Goal: Information Seeking & Learning: Find contact information

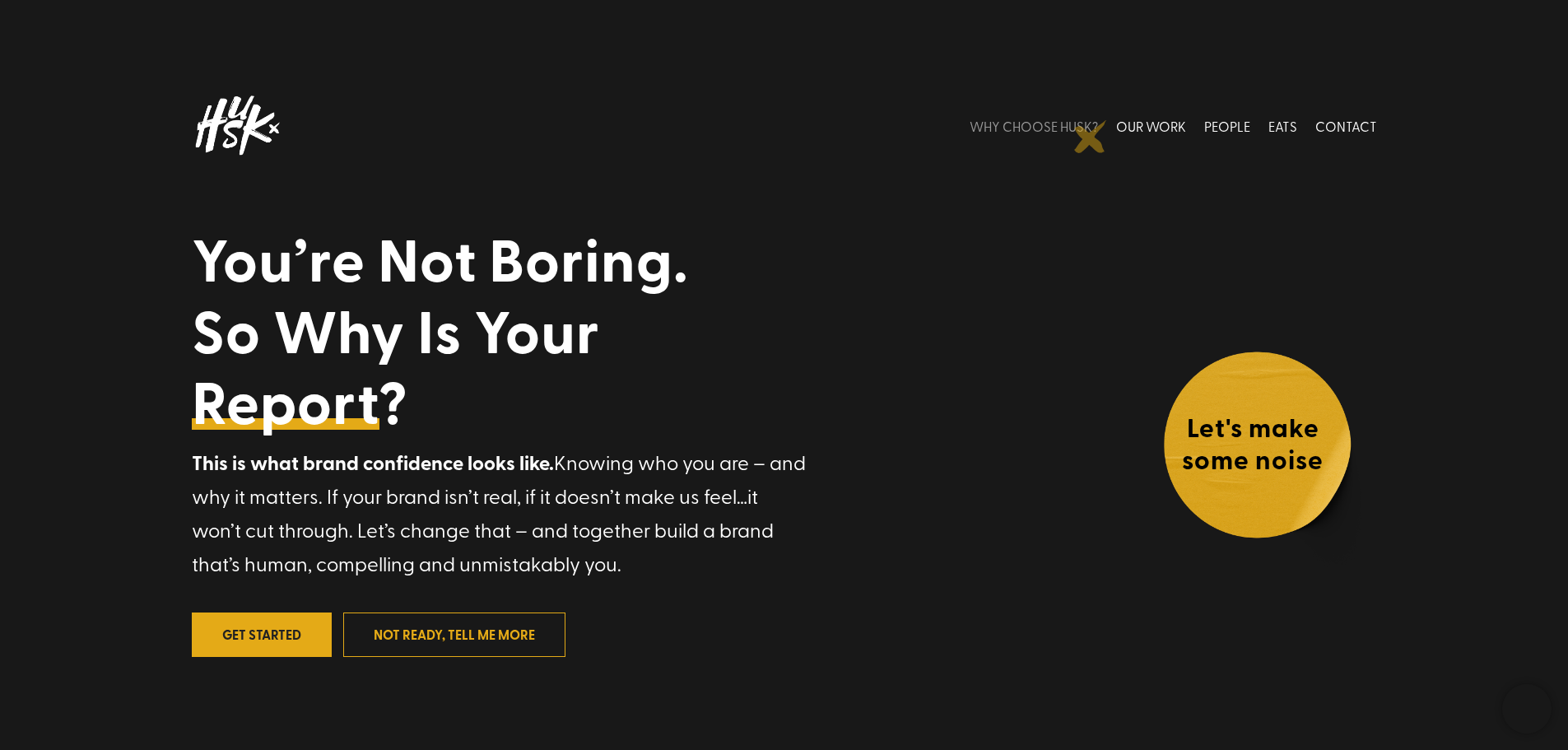
click at [1089, 133] on link "WHY CHOOSE HUSK?" at bounding box center [1034, 126] width 128 height 74
click at [1089, 131] on link "WHY CHOOSE HUSK?" at bounding box center [1034, 126] width 128 height 74
click at [1078, 127] on link "WHY CHOOSE HUSK?" at bounding box center [1034, 126] width 128 height 74
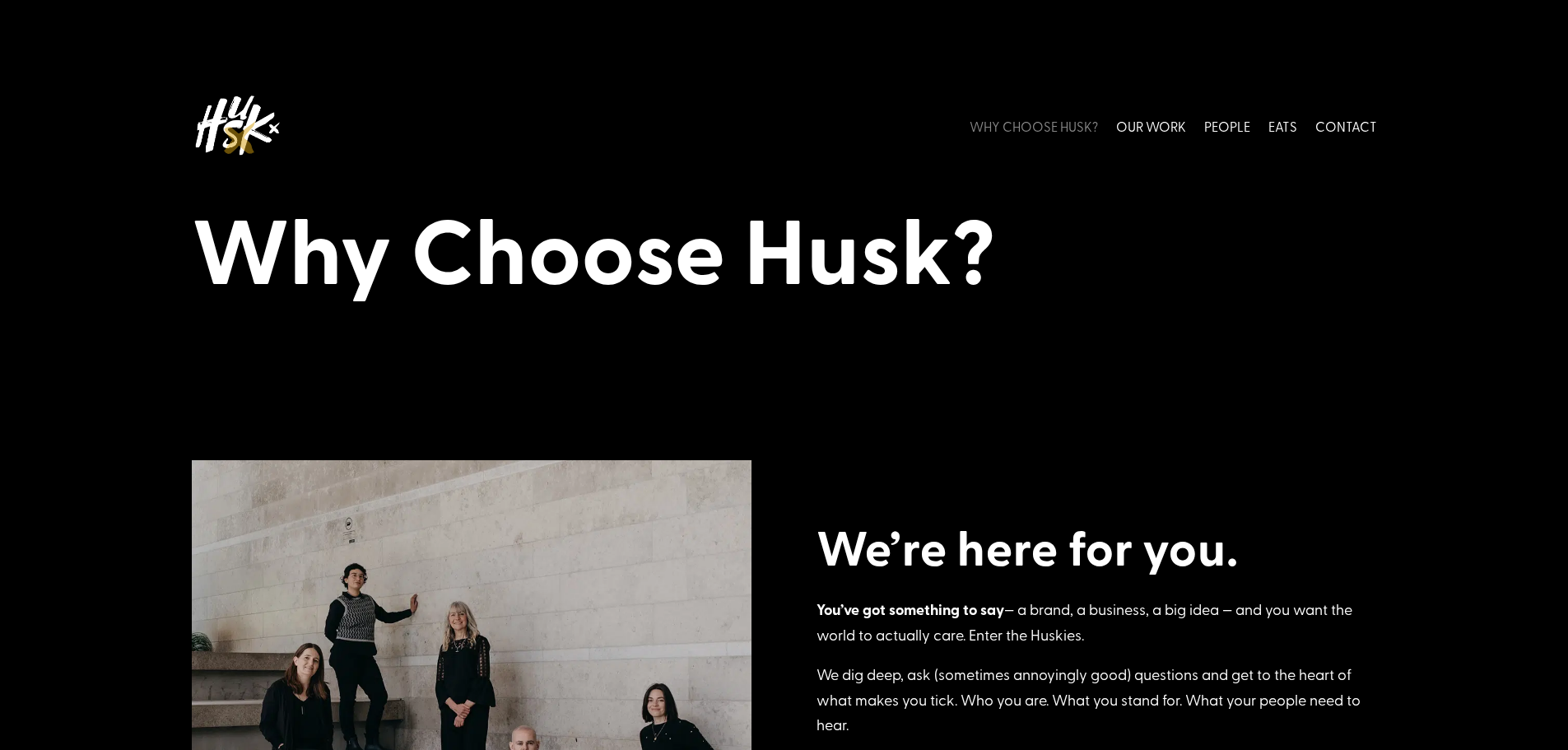
click at [240, 135] on img at bounding box center [237, 126] width 91 height 74
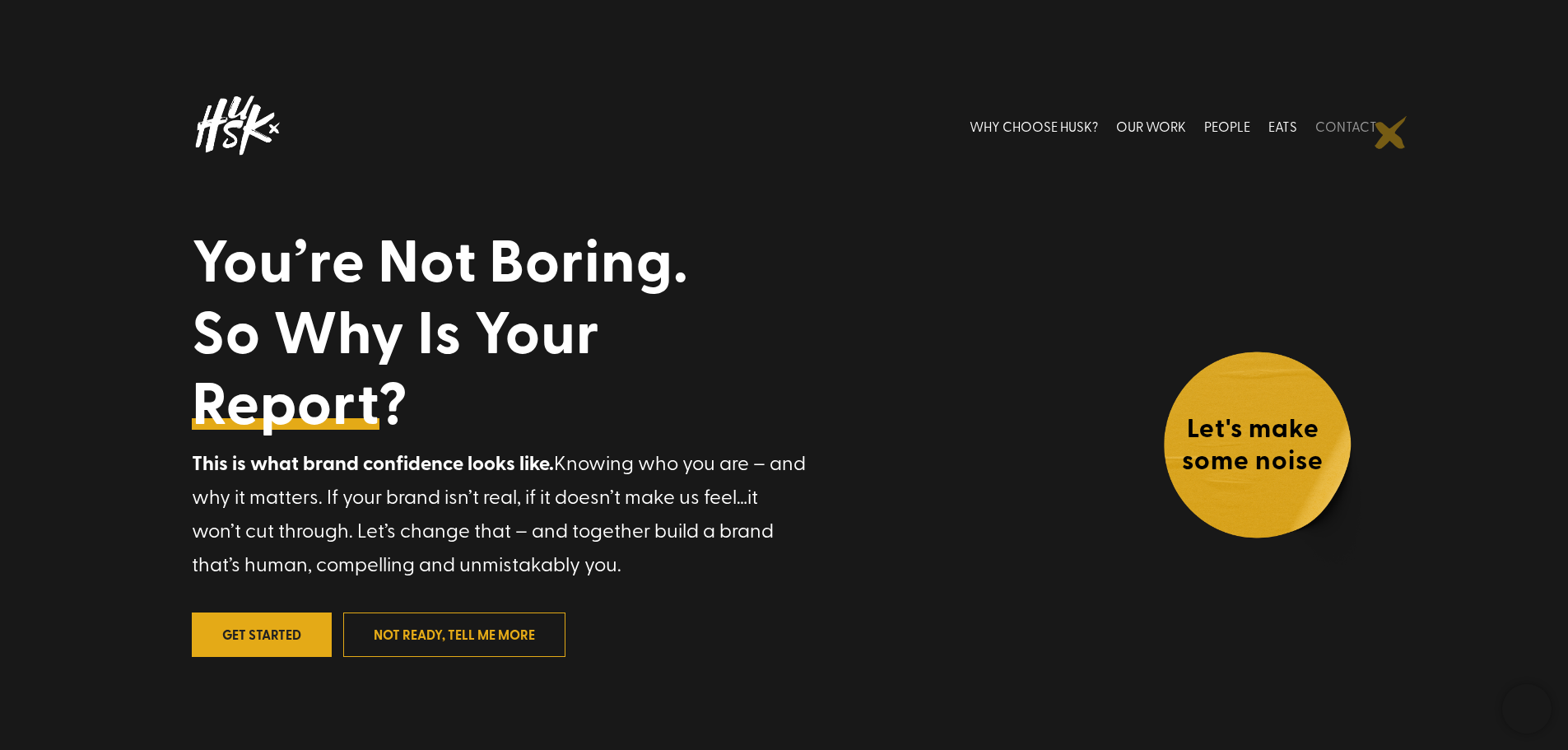
click at [1367, 137] on link "CONTACT" at bounding box center [1345, 126] width 62 height 74
click at [1338, 120] on link "CONTACT" at bounding box center [1345, 126] width 62 height 74
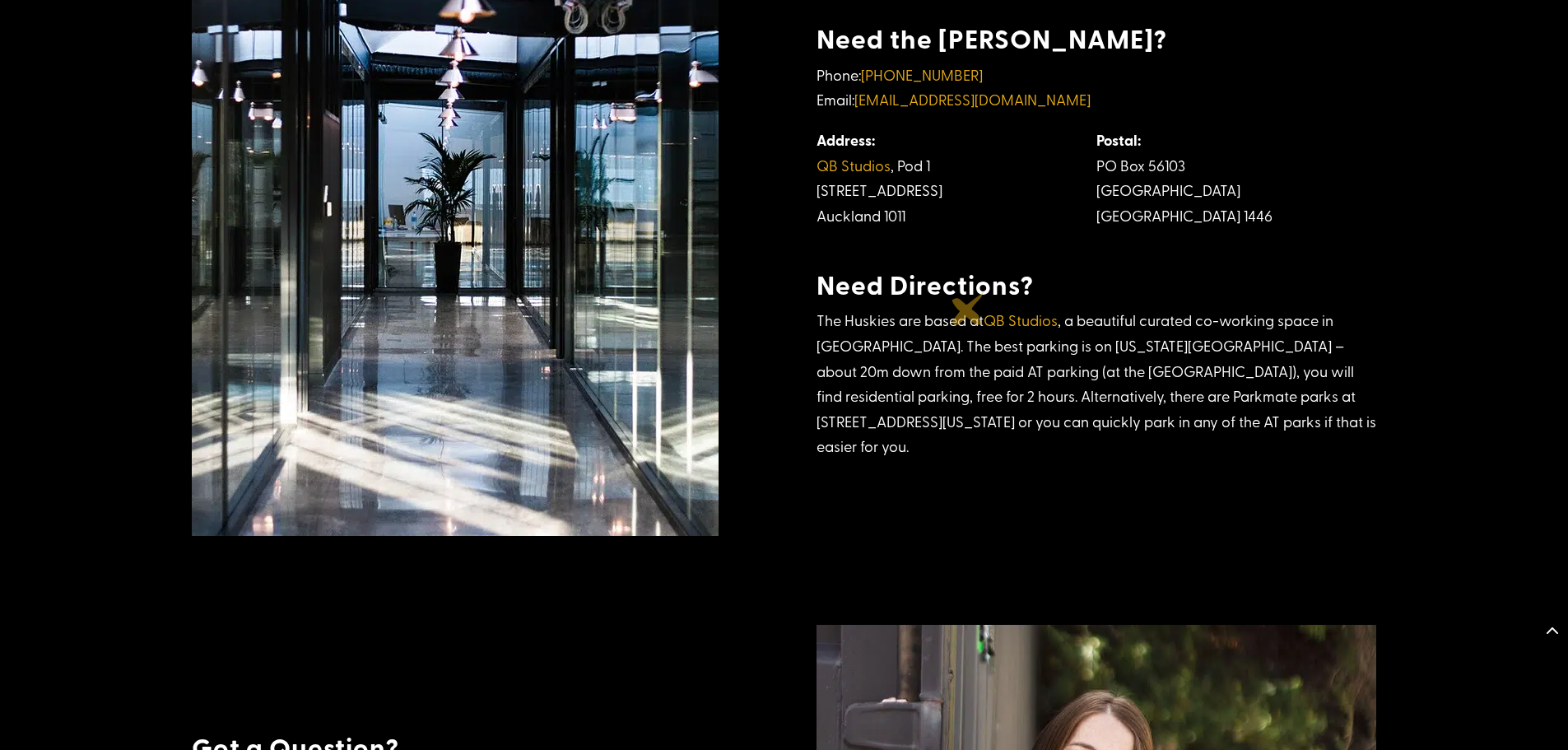
scroll to position [722, 0]
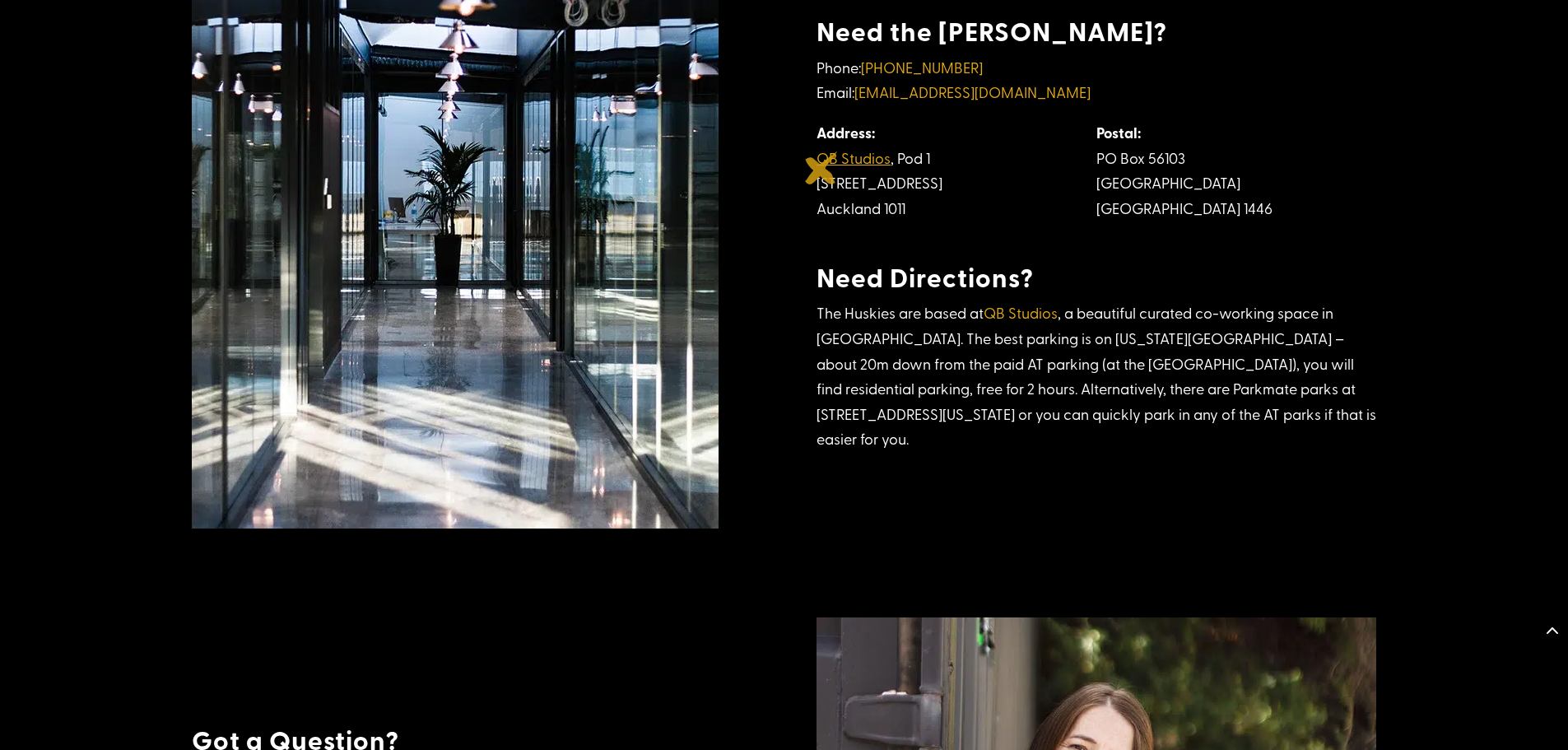
drag, startPoint x: 928, startPoint y: 233, endPoint x: 822, endPoint y: 168, distance: 124.3
click at [822, 168] on td "Address: QB Studios , Pod 1 208 Ponsonby Rd, Ponsonby Auckland 1011" at bounding box center [956, 171] width 280 height 101
copy td "QB Studios , Pod 1 208 Ponsonby Rd, Ponsonby Auckland 1011"
drag, startPoint x: 973, startPoint y: 82, endPoint x: 891, endPoint y: 87, distance: 82.2
click at [891, 87] on p "Phone: +64 9 908 0406 Email: hello@husk.co.nz" at bounding box center [1096, 87] width 559 height 65
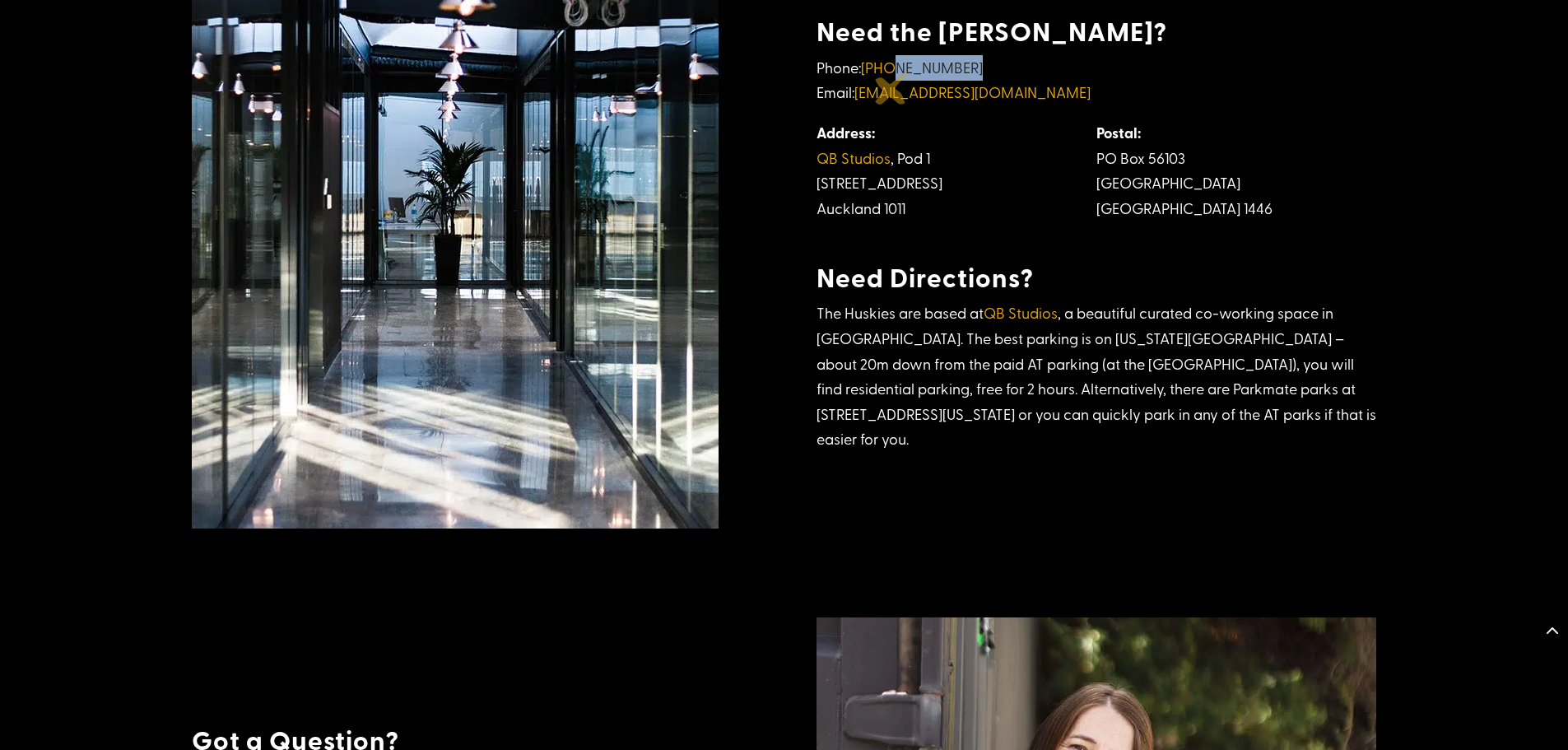
copy link "9 908 0406"
